Goal: Information Seeking & Learning: Learn about a topic

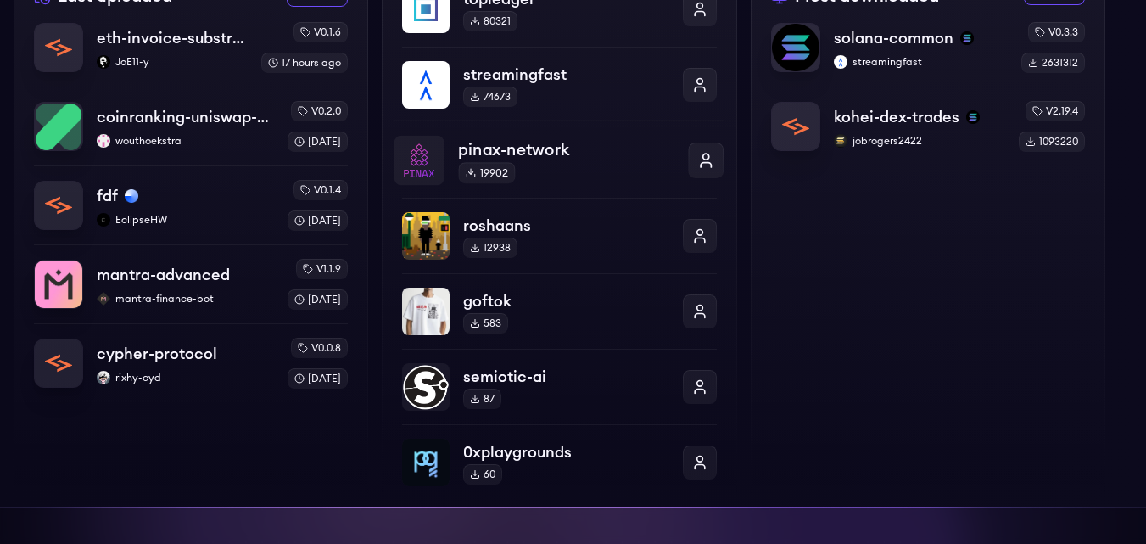
scroll to position [679, 0]
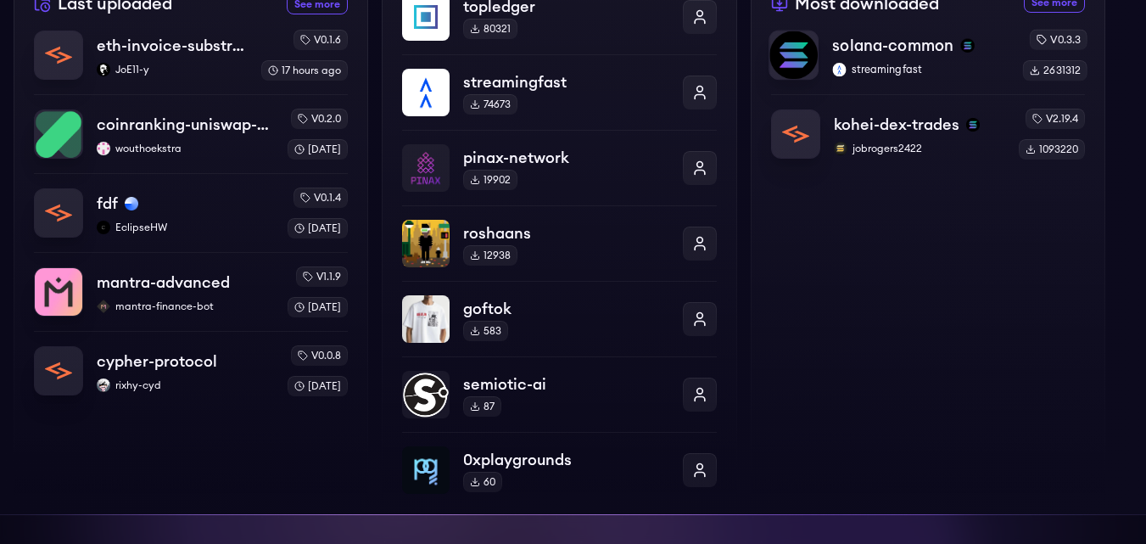
click at [852, 59] on div "solana-common streamingfast" at bounding box center [920, 55] width 177 height 43
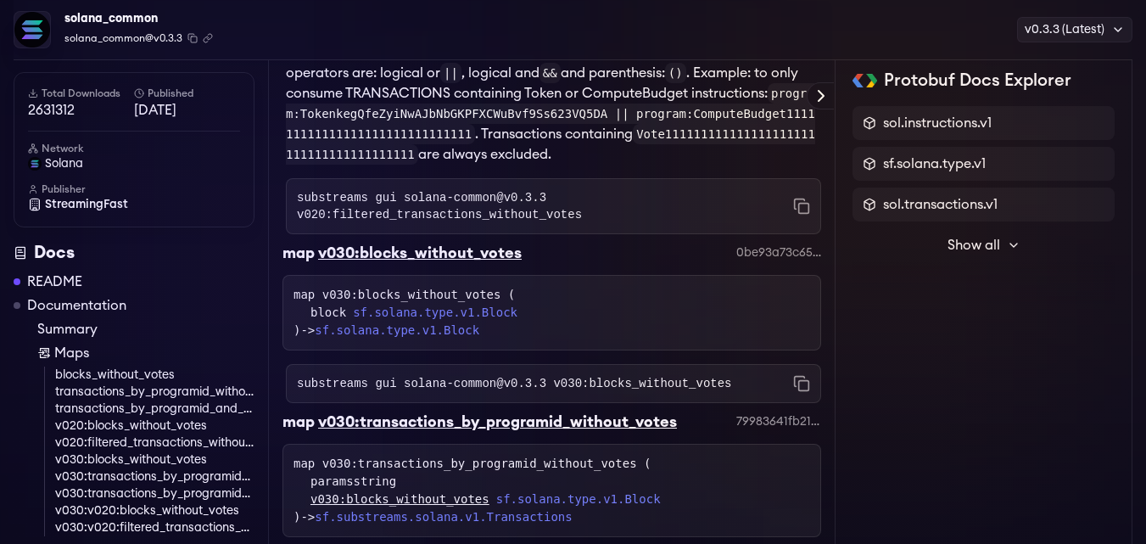
scroll to position [4667, 0]
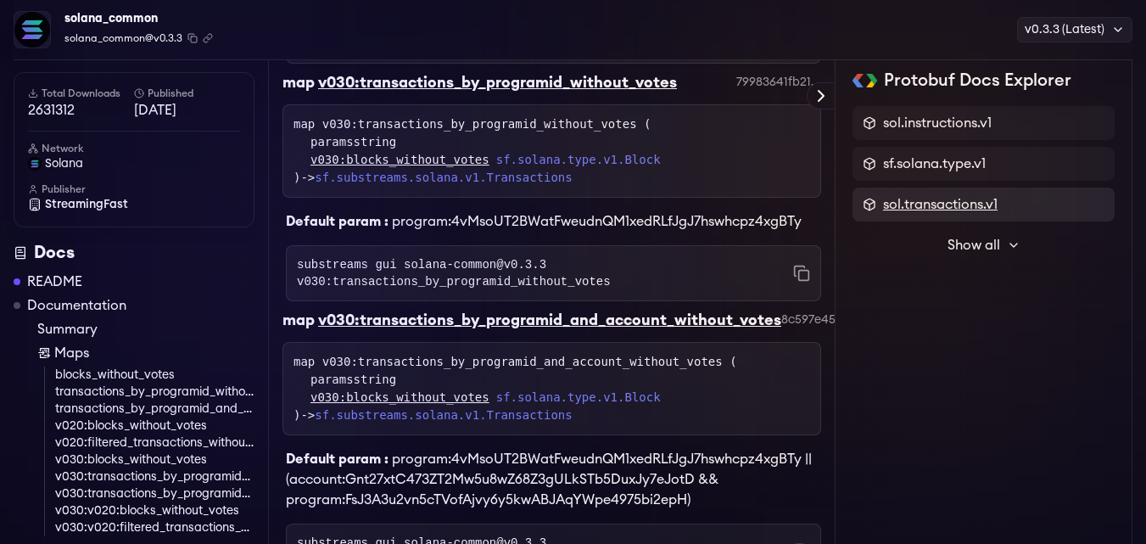
click at [928, 195] on span "sol.transactions.v1" at bounding box center [940, 204] width 115 height 20
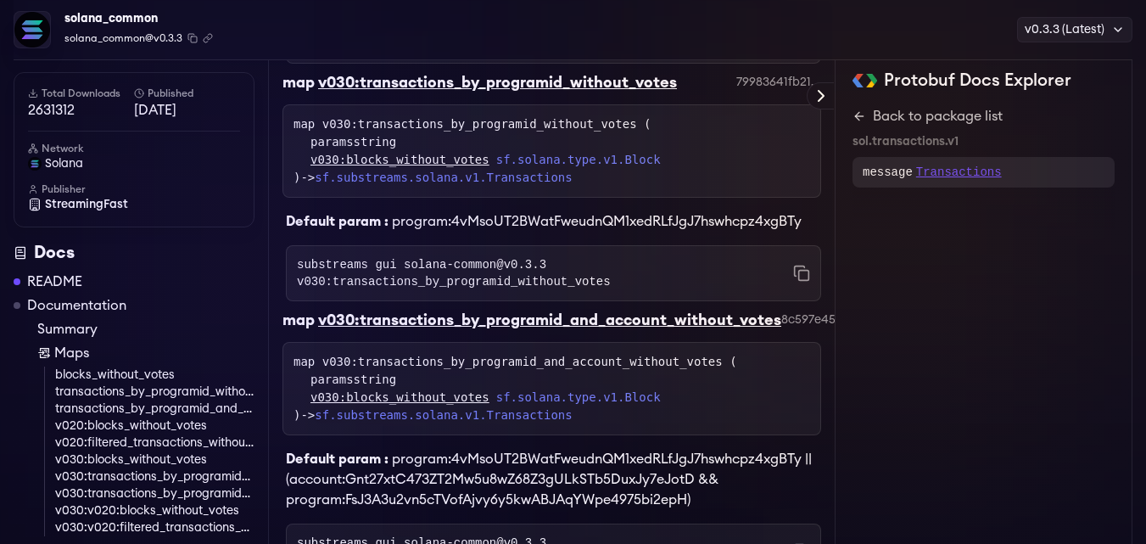
click at [925, 175] on p "Transactions" at bounding box center [959, 172] width 86 height 17
